Goal: Book appointment/travel/reservation

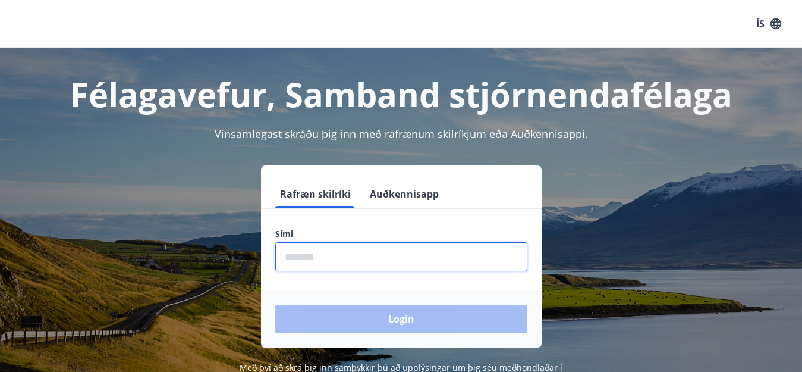
click at [321, 257] on input "phone" at bounding box center [401, 256] width 252 height 29
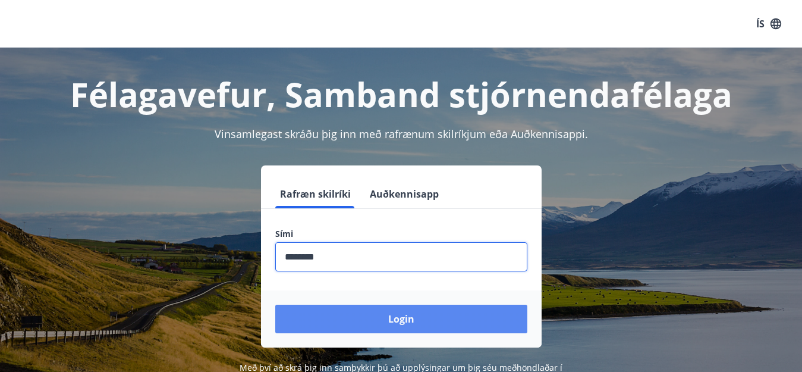
type input "********"
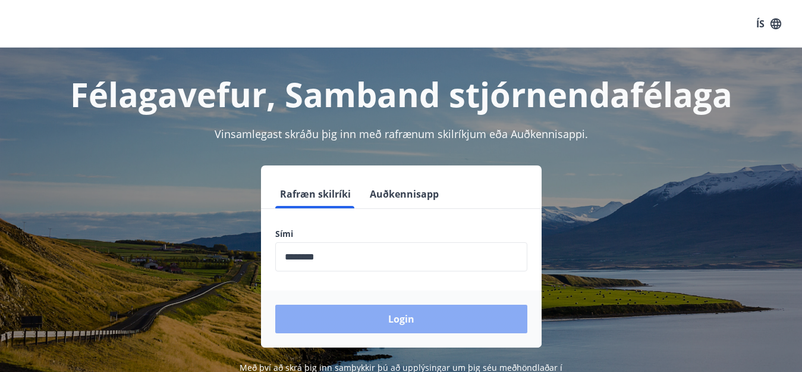
click at [416, 319] on button "Login" at bounding box center [401, 318] width 252 height 29
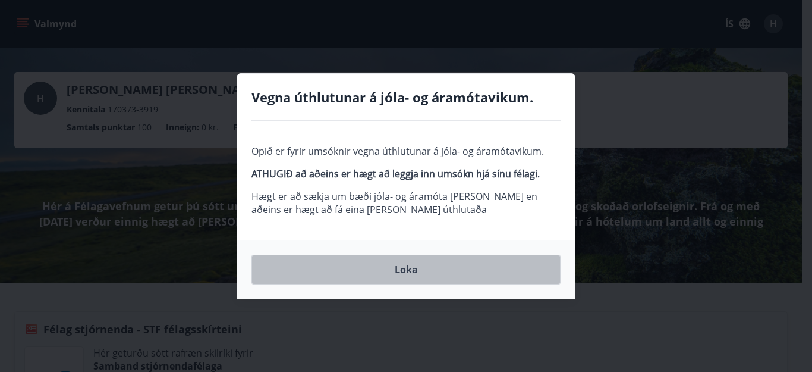
click at [404, 269] on button "Loka" at bounding box center [406, 269] width 309 height 30
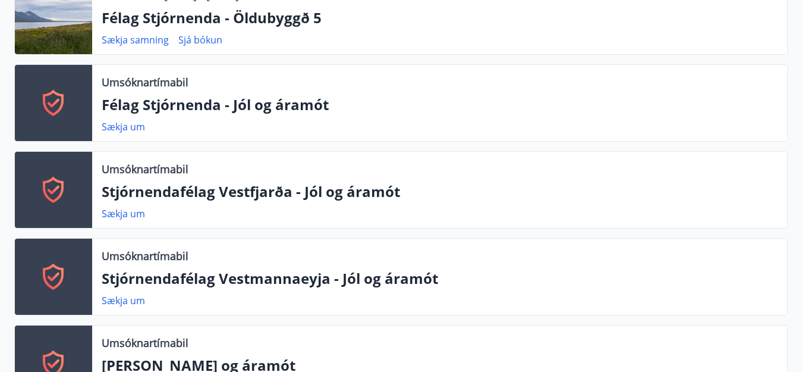
scroll to position [357, 0]
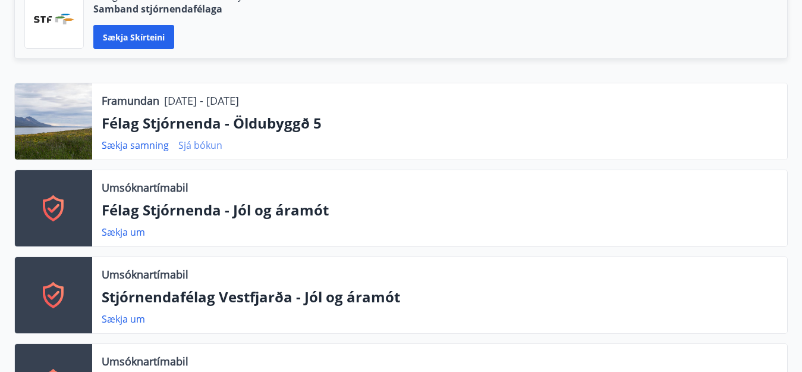
click at [188, 143] on link "Sjá bókun" at bounding box center [200, 145] width 44 height 13
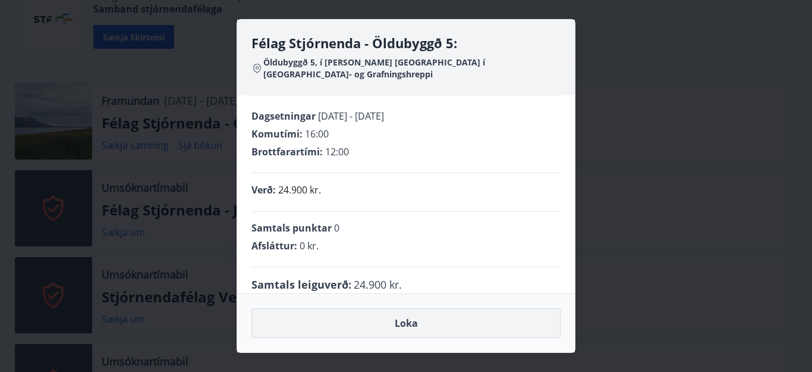
click at [407, 320] on button "Loka" at bounding box center [406, 323] width 309 height 30
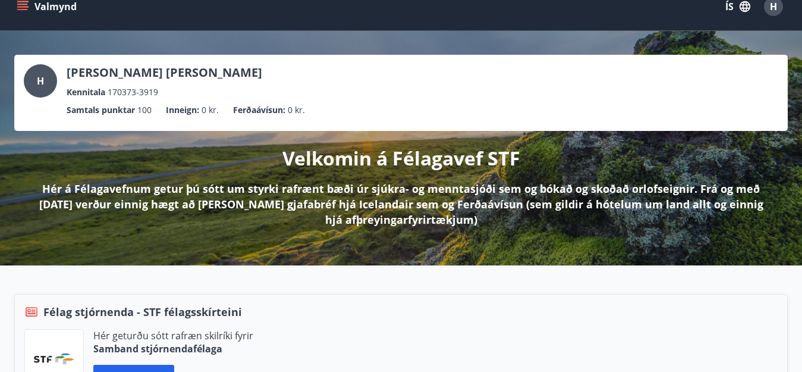
scroll to position [0, 0]
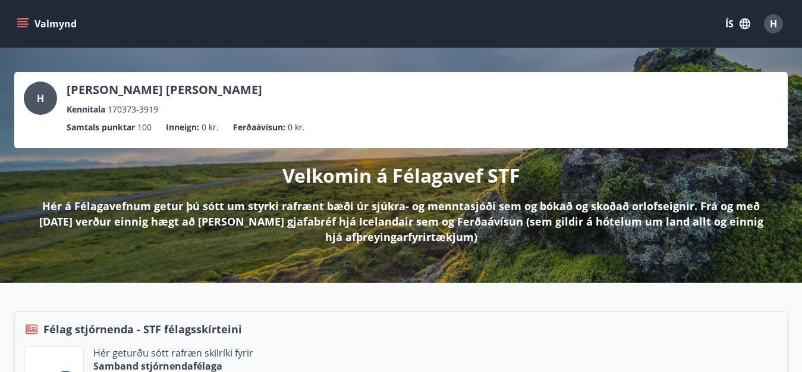
drag, startPoint x: 51, startPoint y: 21, endPoint x: 43, endPoint y: 21, distance: 8.3
click at [50, 21] on button "Valmynd" at bounding box center [47, 23] width 67 height 21
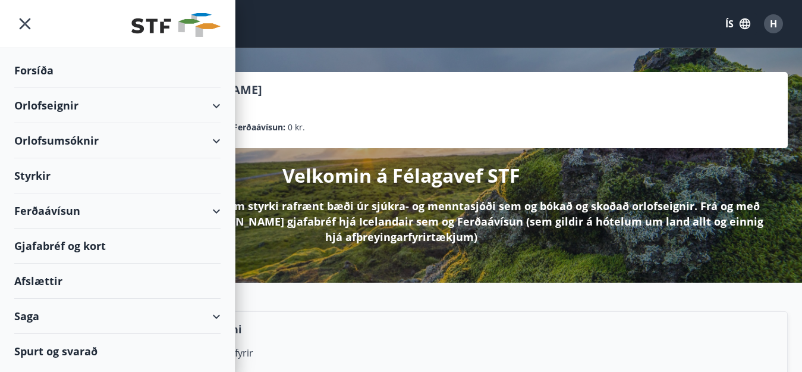
drag, startPoint x: 221, startPoint y: 105, endPoint x: 204, endPoint y: 108, distance: 16.8
click at [220, 105] on div "Orlofseignir" at bounding box center [117, 105] width 235 height 35
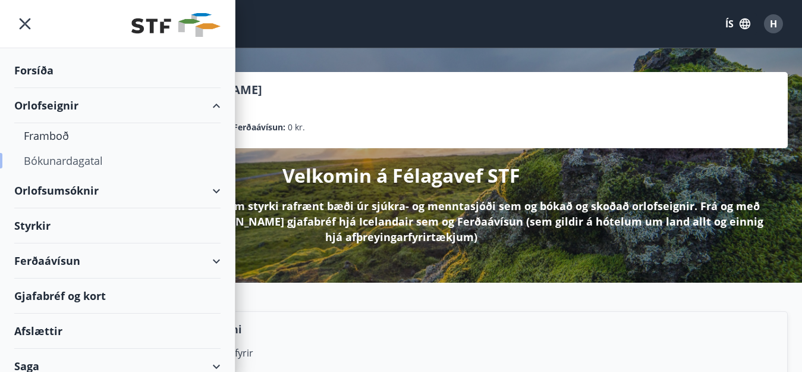
click at [55, 162] on div "Bókunardagatal" at bounding box center [117, 160] width 187 height 25
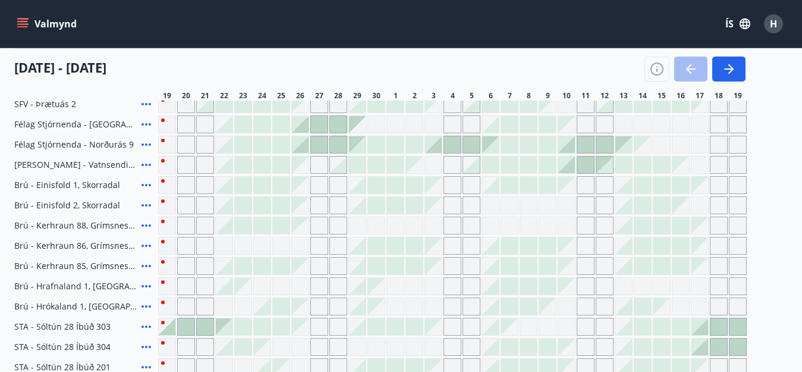
scroll to position [238, 0]
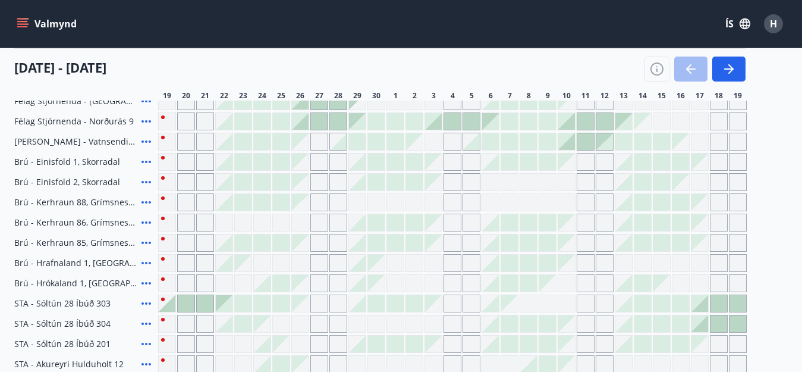
click at [283, 282] on div at bounding box center [281, 283] width 17 height 17
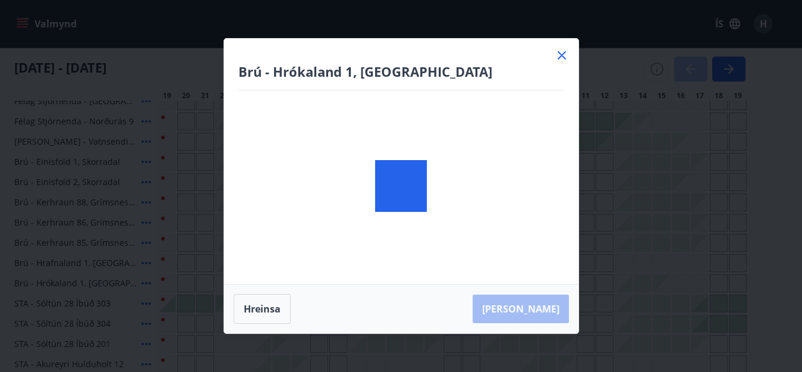
scroll to position [59, 0]
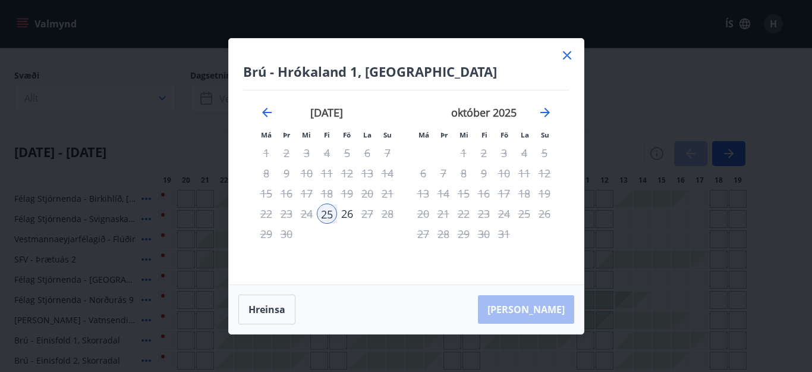
click at [566, 54] on icon at bounding box center [567, 55] width 8 height 8
click at [570, 56] on main "Bókunardagatal Svæði Allt Dagsetningar Veldu tímabil Svefnstæði +1 [DATE] - [DA…" at bounding box center [401, 360] width 802 height 745
click at [567, 56] on main "Bókunardagatal Svæði Allt Dagsetningar Veldu tímabil Svefnstæði +1 [DATE] - [DA…" at bounding box center [401, 360] width 802 height 745
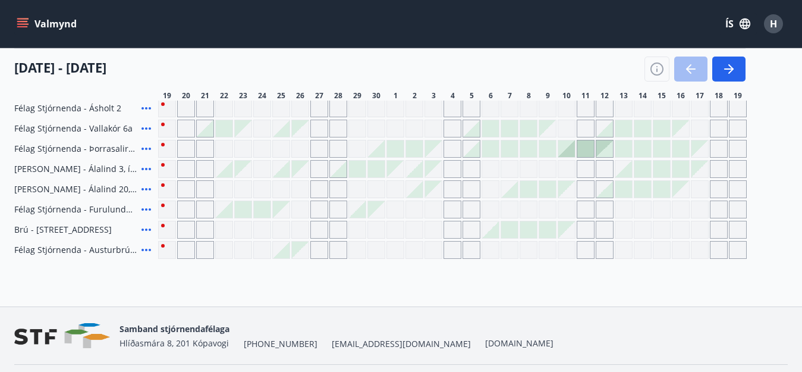
scroll to position [568, 0]
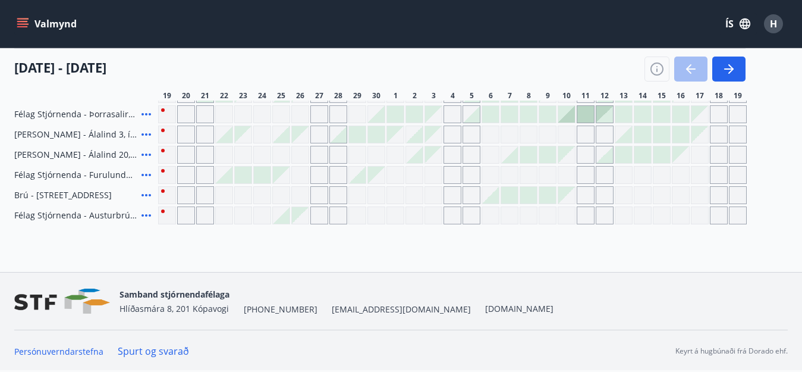
click at [746, 76] on div "[DATE] - [DATE] 20 21 22 23 24 25 26 27 28 29 30 1 2 3 4 5 6 7 8 9 10 11 12 13 …" at bounding box center [401, 74] width 774 height 52
click at [737, 70] on button "button" at bounding box center [728, 68] width 33 height 25
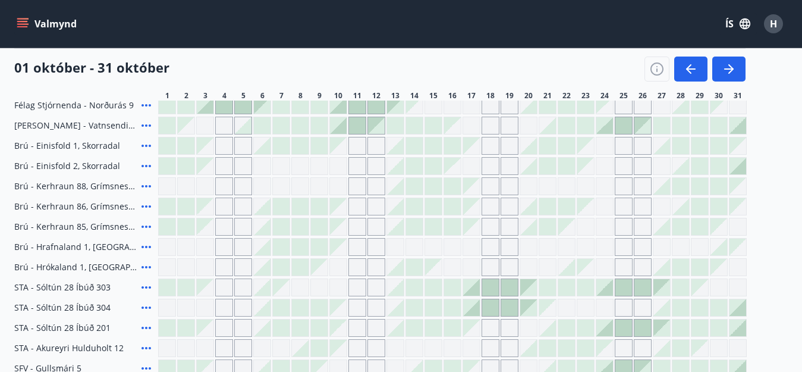
scroll to position [152, 0]
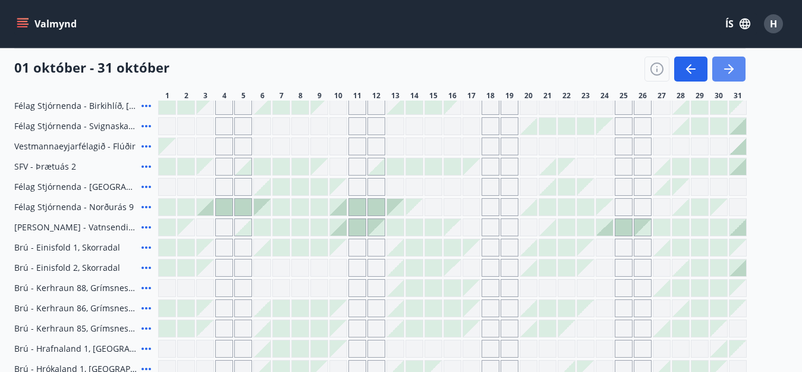
click at [728, 65] on icon "button" at bounding box center [729, 69] width 14 height 14
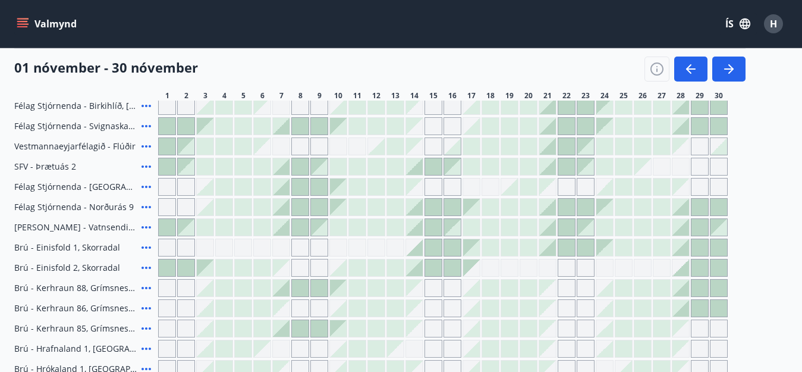
click at [148, 204] on icon at bounding box center [146, 207] width 14 height 14
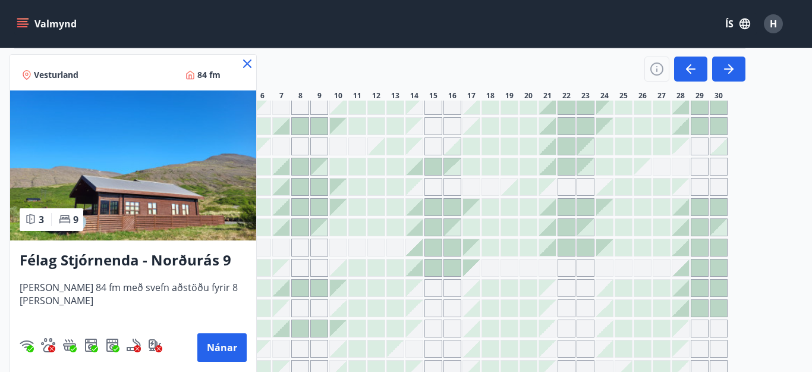
click at [240, 62] on icon at bounding box center [247, 63] width 14 height 14
click at [234, 62] on div "01 nóvember - 30 nóvember" at bounding box center [379, 64] width 731 height 33
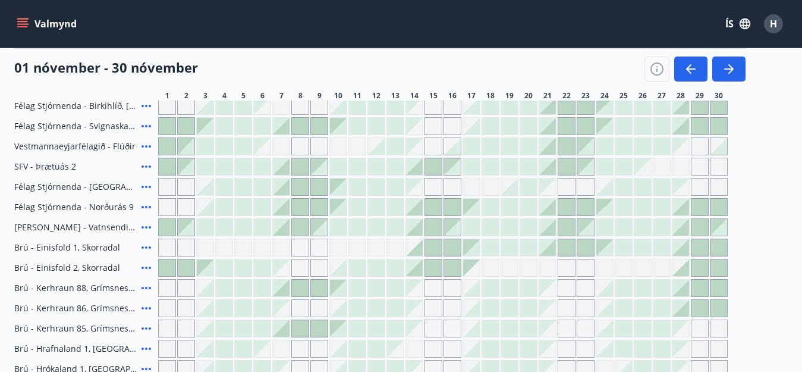
click at [234, 62] on div "01 nóvember - 30 nóvember" at bounding box center [379, 64] width 731 height 33
